Goal: Transaction & Acquisition: Obtain resource

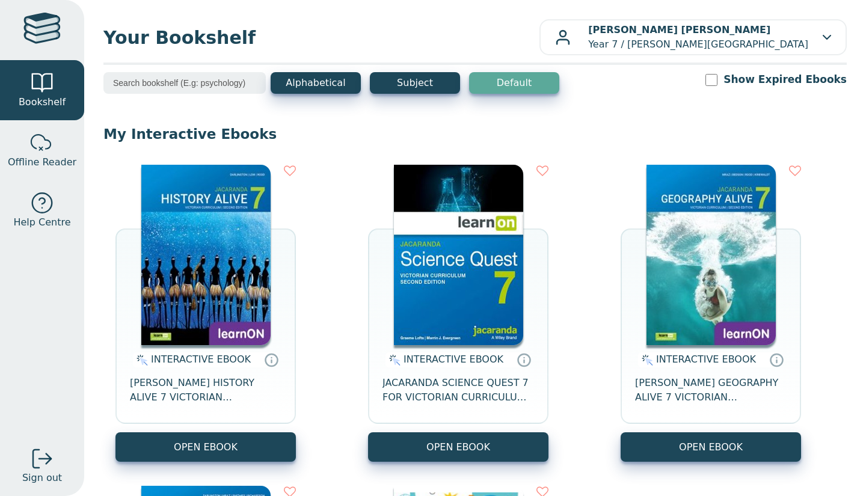
click at [189, 261] on img at bounding box center [205, 255] width 129 height 180
click at [182, 223] on img at bounding box center [205, 255] width 129 height 180
